Goal: Find specific page/section: Find specific page/section

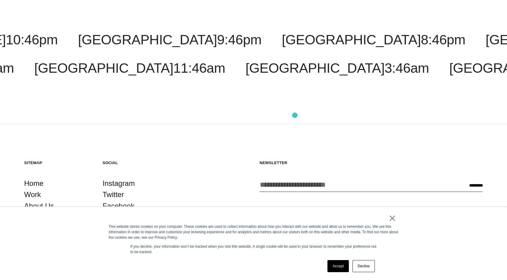
scroll to position [1926, 0]
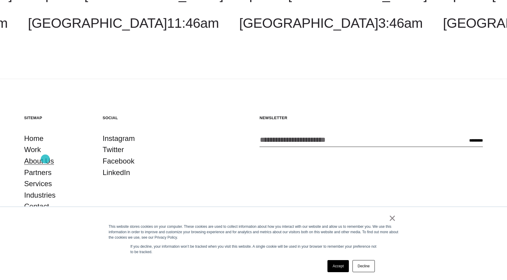
click at [45, 159] on link "About Us" at bounding box center [39, 160] width 30 height 11
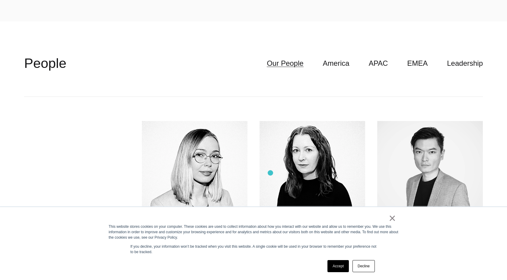
scroll to position [1781, 0]
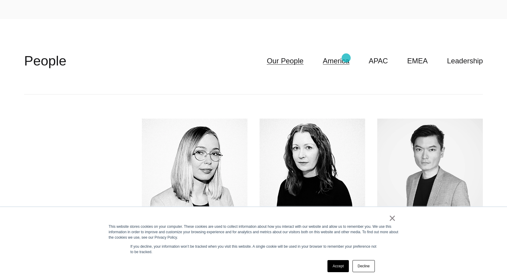
click at [346, 58] on link "America" at bounding box center [336, 60] width 27 height 11
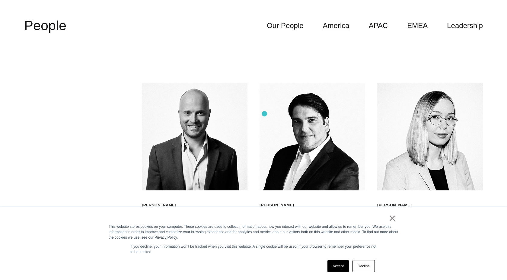
scroll to position [1812, 0]
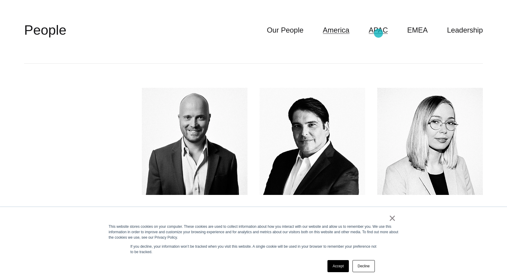
click at [378, 33] on link "APAC" at bounding box center [378, 29] width 19 height 11
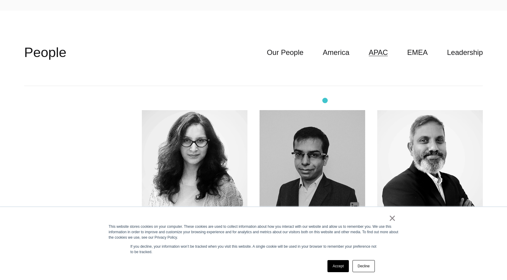
scroll to position [1774, 0]
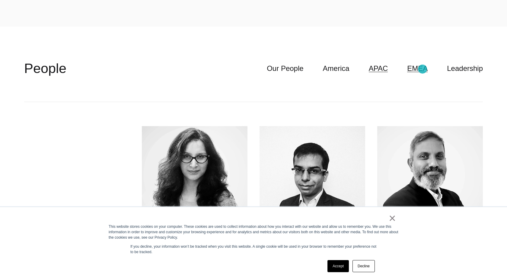
click at [422, 69] on link "EMEA" at bounding box center [417, 68] width 21 height 11
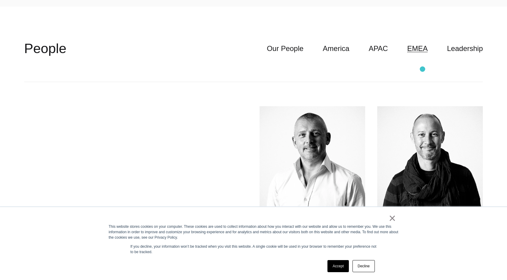
scroll to position [1789, 0]
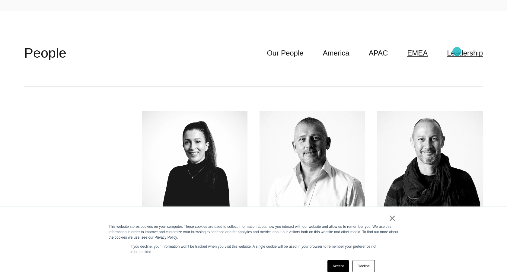
click at [457, 52] on link "Leadership" at bounding box center [465, 52] width 36 height 11
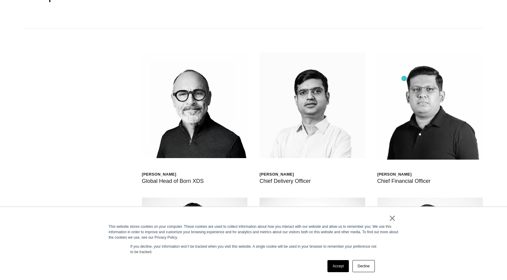
scroll to position [2057, 0]
